Goal: Transaction & Acquisition: Purchase product/service

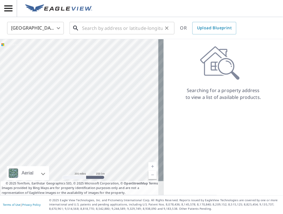
click at [135, 30] on input "text" at bounding box center [122, 28] width 81 height 16
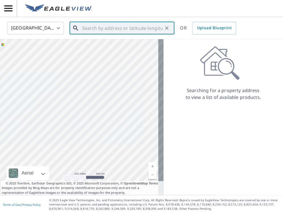
paste input "[STREET_ADDRESS]"
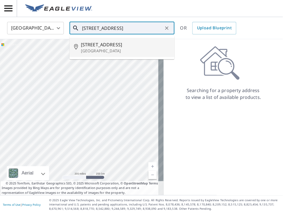
click at [119, 45] on span "[STREET_ADDRESS]" at bounding box center [125, 44] width 89 height 7
type input "[STREET_ADDRESS]"
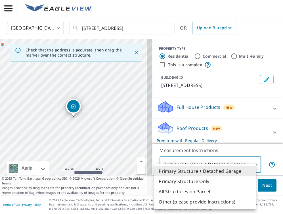
click at [226, 165] on body "JT JT [GEOGRAPHIC_DATA] [GEOGRAPHIC_DATA] ​ [STREET_ADDRESS] ​ OR Upload Bluepr…" at bounding box center [141, 107] width 283 height 214
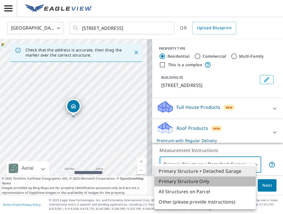
drag, startPoint x: 202, startPoint y: 184, endPoint x: 194, endPoint y: 183, distance: 8.0
click at [201, 184] on li "Primary Structure Only" at bounding box center [206, 181] width 102 height 10
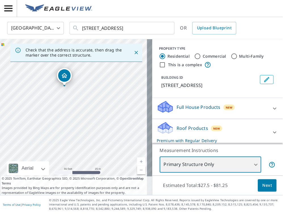
drag, startPoint x: 117, startPoint y: 117, endPoint x: 128, endPoint y: 115, distance: 11.7
click at [128, 115] on div "[STREET_ADDRESS]" at bounding box center [76, 117] width 153 height 156
drag, startPoint x: 128, startPoint y: 115, endPoint x: 115, endPoint y: 112, distance: 13.5
click at [125, 112] on div "[STREET_ADDRESS]" at bounding box center [76, 117] width 153 height 156
drag, startPoint x: 55, startPoint y: 120, endPoint x: 67, endPoint y: 84, distance: 37.3
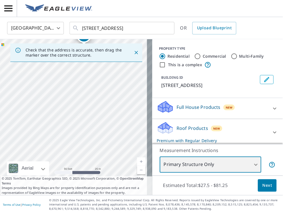
click at [67, 84] on div "[STREET_ADDRESS]" at bounding box center [76, 117] width 153 height 156
drag, startPoint x: 77, startPoint y: 141, endPoint x: 88, endPoint y: 162, distance: 23.3
click at [88, 162] on div "[STREET_ADDRESS]" at bounding box center [76, 117] width 153 height 156
drag, startPoint x: 98, startPoint y: 128, endPoint x: 158, endPoint y: 93, distance: 69.4
click at [157, 93] on div "Check that the address is accurate, then drag the marker over the correct struc…" at bounding box center [141, 117] width 283 height 156
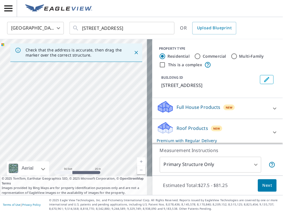
click at [153, 91] on div "BUILDING ID [STREET_ADDRESS]" at bounding box center [218, 82] width 131 height 18
click at [125, 101] on div "[STREET_ADDRESS]" at bounding box center [76, 117] width 153 height 156
click at [185, 161] on body "JT JT [GEOGRAPHIC_DATA] [GEOGRAPHIC_DATA] ​ [STREET_ADDRESS] ​ OR Upload Bluepr…" at bounding box center [141, 107] width 283 height 214
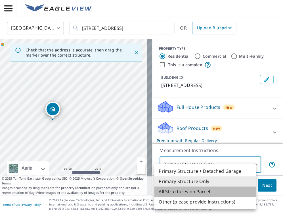
click at [191, 190] on li "All Structures on Parcel" at bounding box center [206, 192] width 102 height 10
type input "3"
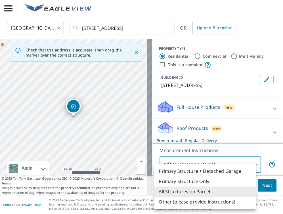
click at [202, 164] on body "JT JT [GEOGRAPHIC_DATA] [GEOGRAPHIC_DATA] ​ [STREET_ADDRESS] ​ OR Upload Bluepr…" at bounding box center [141, 107] width 283 height 214
drag, startPoint x: 202, startPoint y: 164, endPoint x: 120, endPoint y: 211, distance: 94.2
click at [194, 189] on li "All Structures on Parcel" at bounding box center [206, 192] width 102 height 10
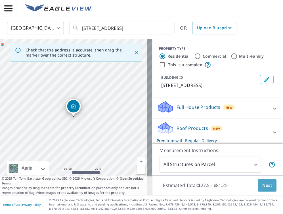
click at [263, 186] on span "Next" at bounding box center [268, 185] width 10 height 7
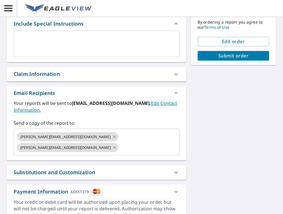
scroll to position [157, 0]
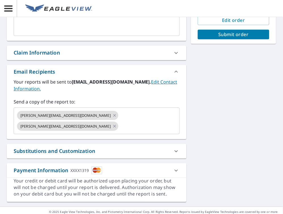
click at [79, 147] on div "Substitutions and Customization" at bounding box center [55, 151] width 82 height 8
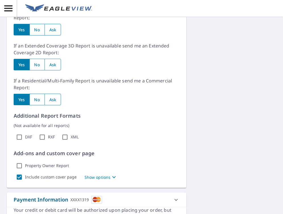
scroll to position [314, 0]
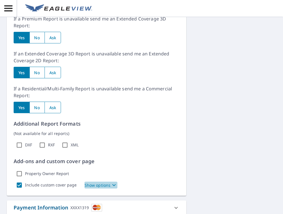
click at [97, 182] on p "Show options" at bounding box center [98, 185] width 26 height 6
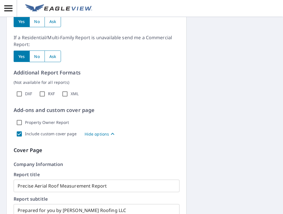
scroll to position [389, 0]
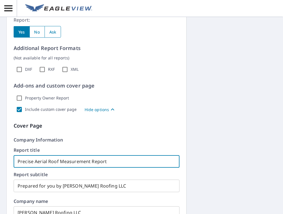
click at [108, 155] on input "Precise Aerial Roof Measurement Report" at bounding box center [97, 162] width 166 height 16
paste input "HSE"
checkbox input "true"
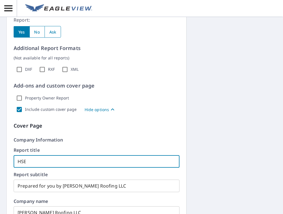
click at [16, 154] on input "HSE" at bounding box center [97, 162] width 166 height 16
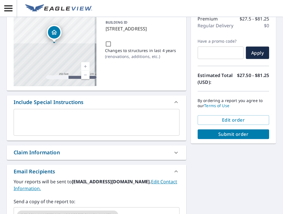
scroll to position [0, 0]
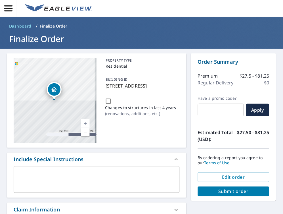
type input "HSE"
click at [222, 194] on span "Submit order" at bounding box center [234, 191] width 63 height 6
checkbox input "true"
